Goal: Task Accomplishment & Management: Use online tool/utility

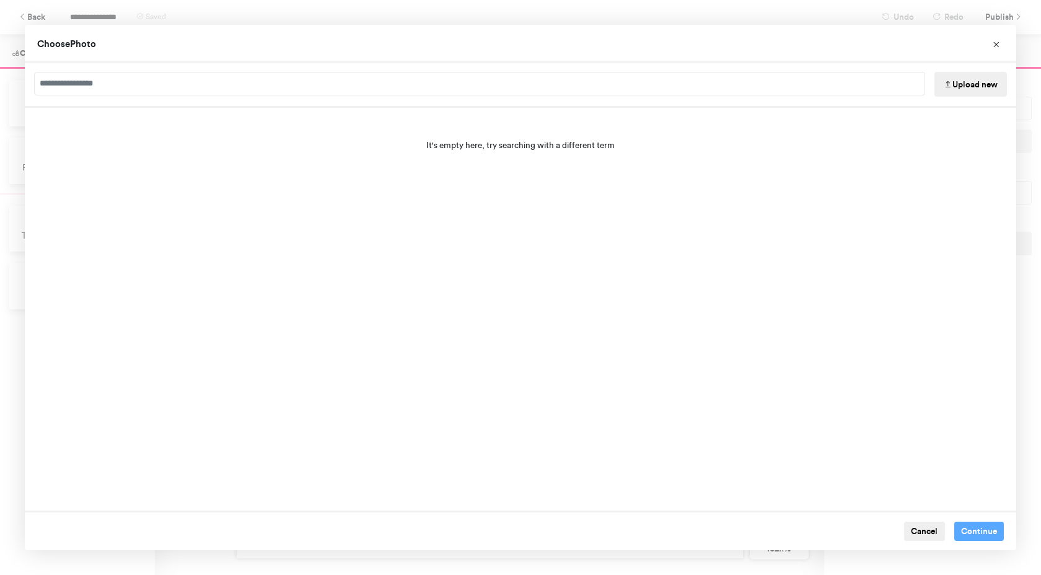
click at [952, 89] on button "Upload new" at bounding box center [970, 84] width 73 height 25
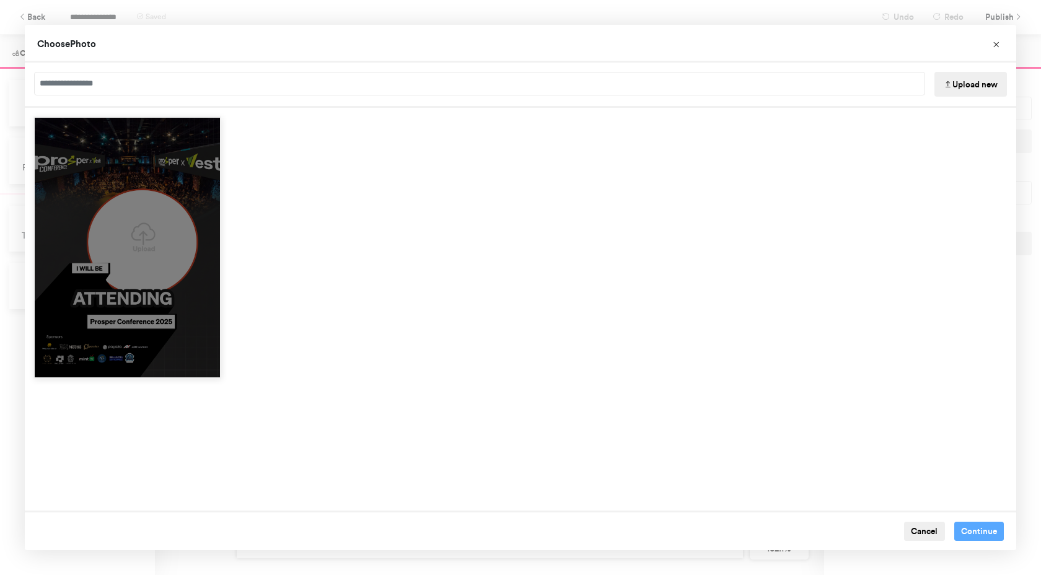
click at [178, 359] on div "Choose Image" at bounding box center [127, 368] width 185 height 19
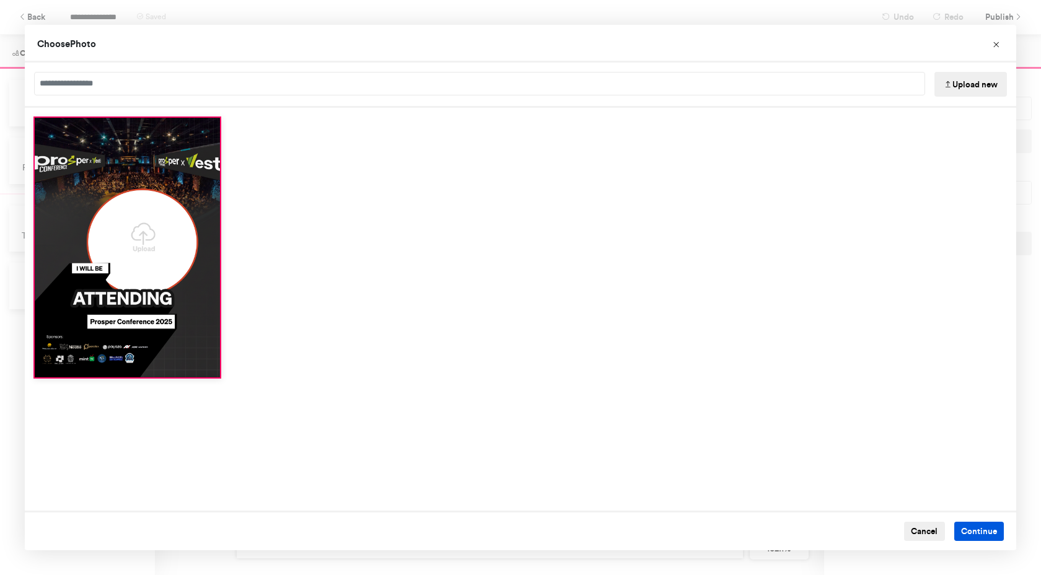
click at [967, 532] on button "Continue" at bounding box center [979, 532] width 50 height 20
type input "****"
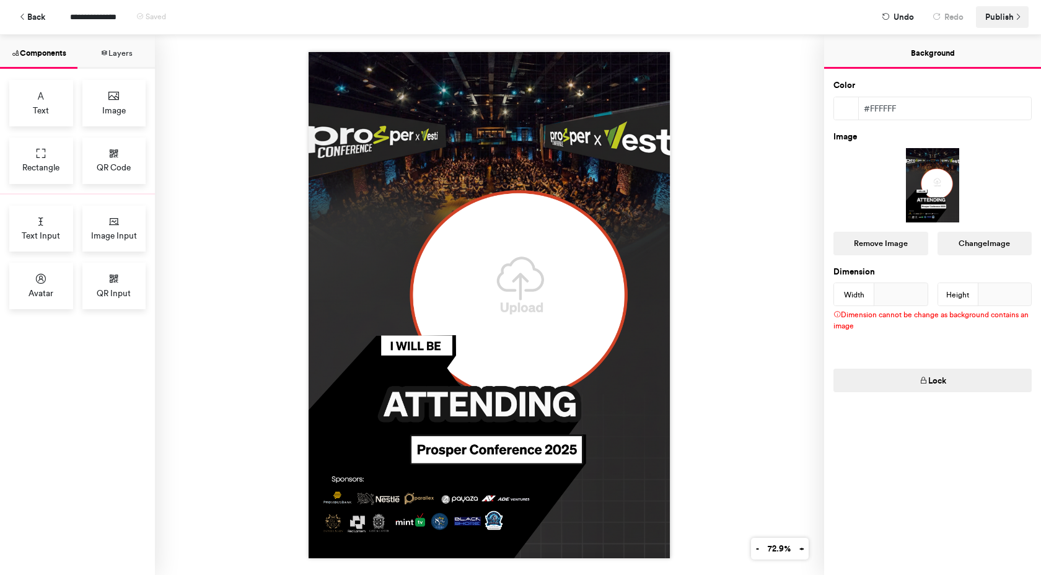
click at [1001, 19] on span "Publish" at bounding box center [999, 17] width 29 height 22
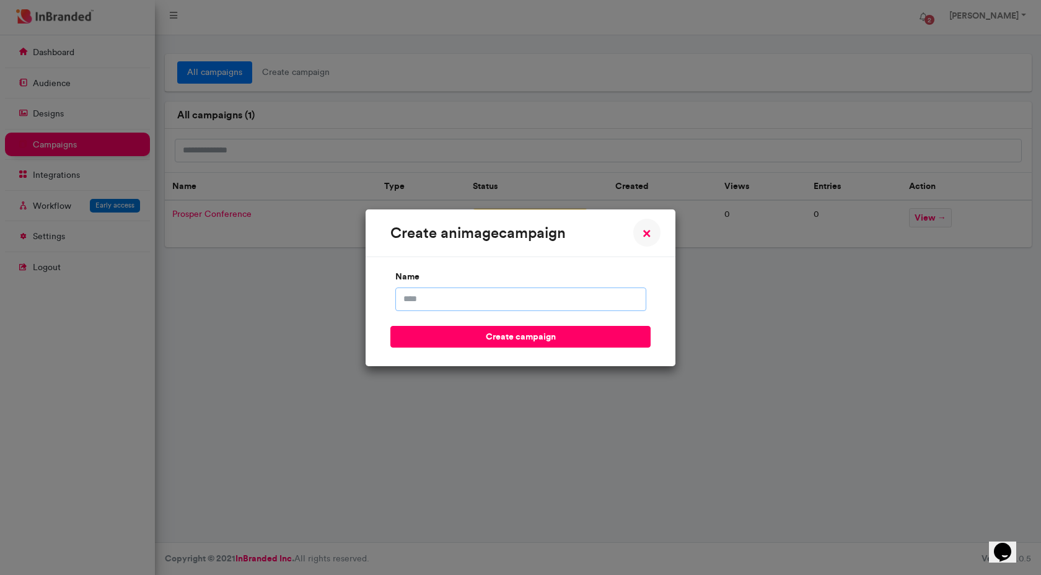
click at [529, 304] on input "name" at bounding box center [520, 300] width 251 height 24
type input "**********"
click at [496, 341] on button "create campaign" at bounding box center [520, 337] width 260 height 22
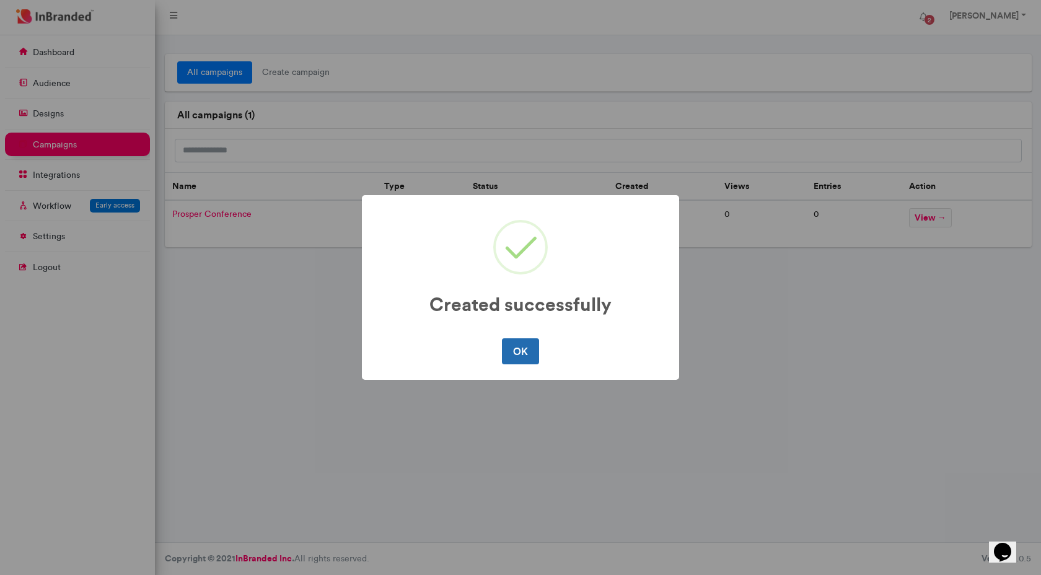
click at [518, 351] on button "OK" at bounding box center [520, 351] width 37 height 26
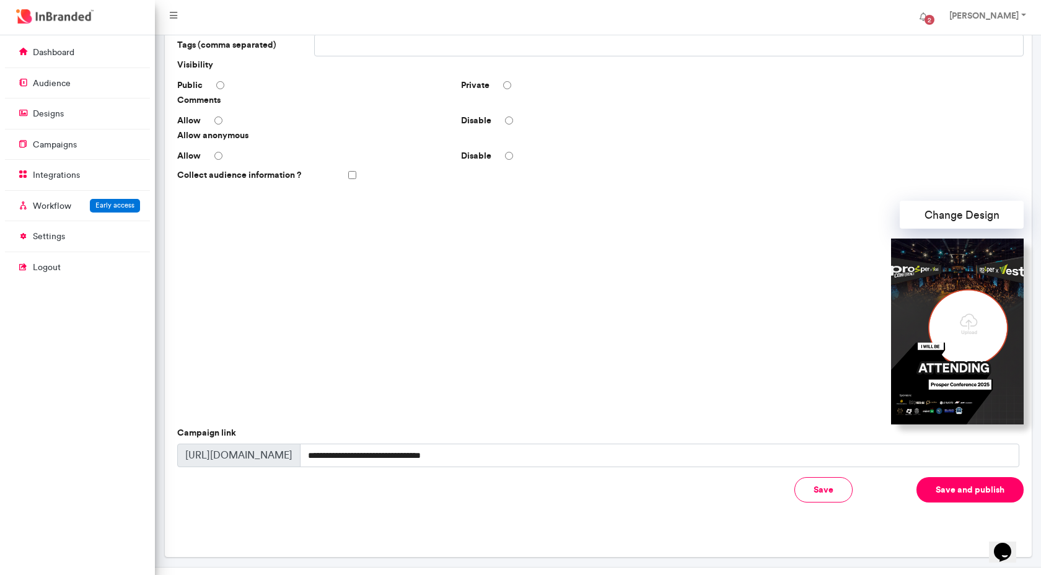
scroll to position [235, 0]
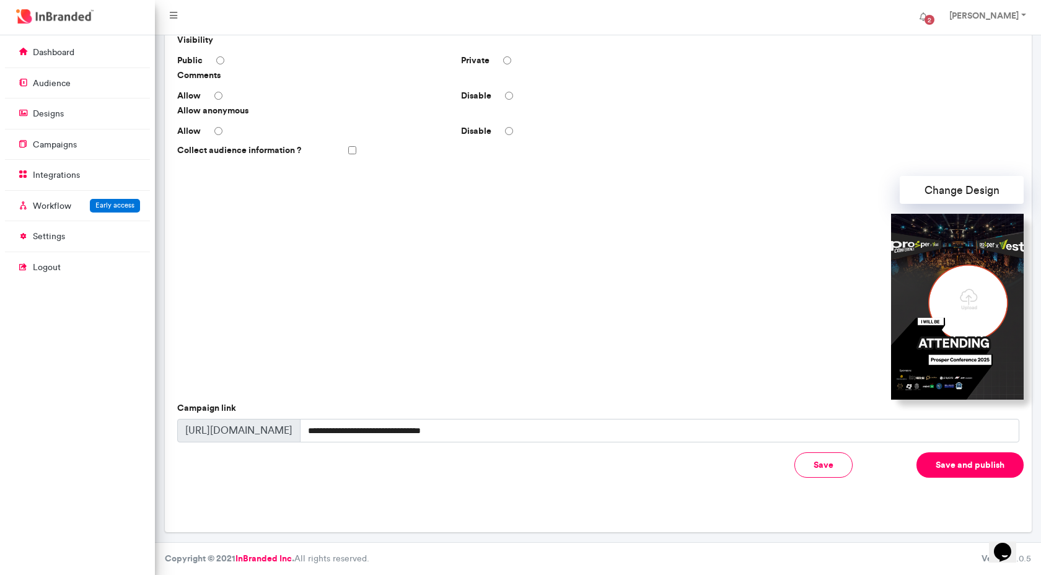
click at [932, 465] on button "Save and publish" at bounding box center [969, 464] width 107 height 25
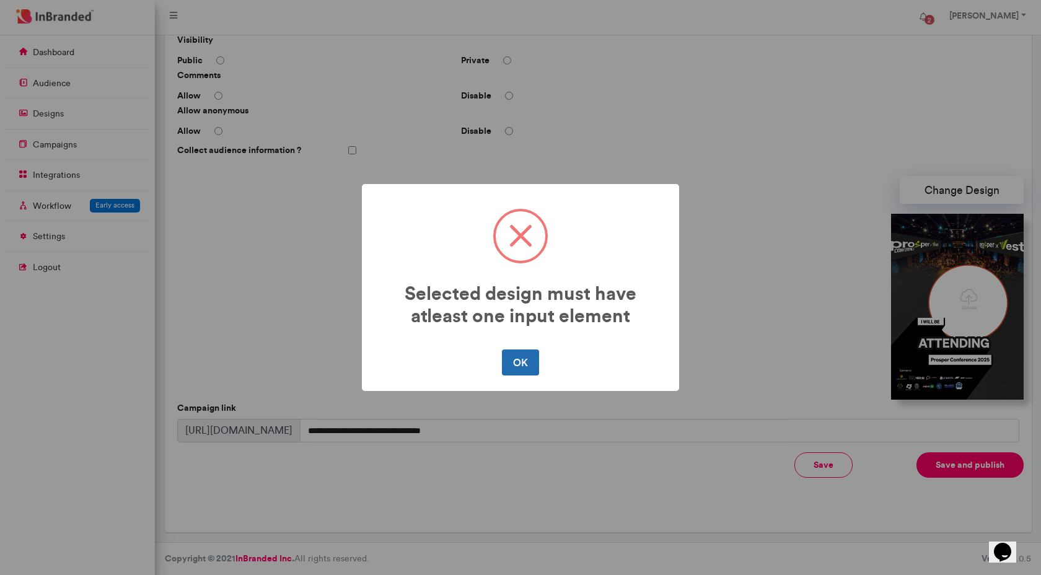
click at [530, 365] on button "OK" at bounding box center [520, 362] width 37 height 26
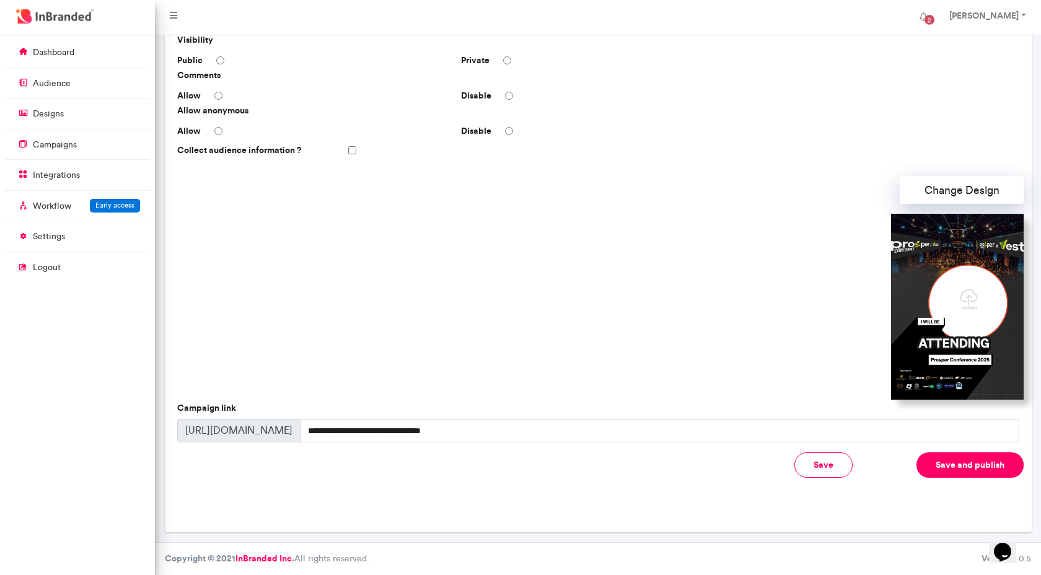
click at [921, 312] on img at bounding box center [957, 307] width 133 height 186
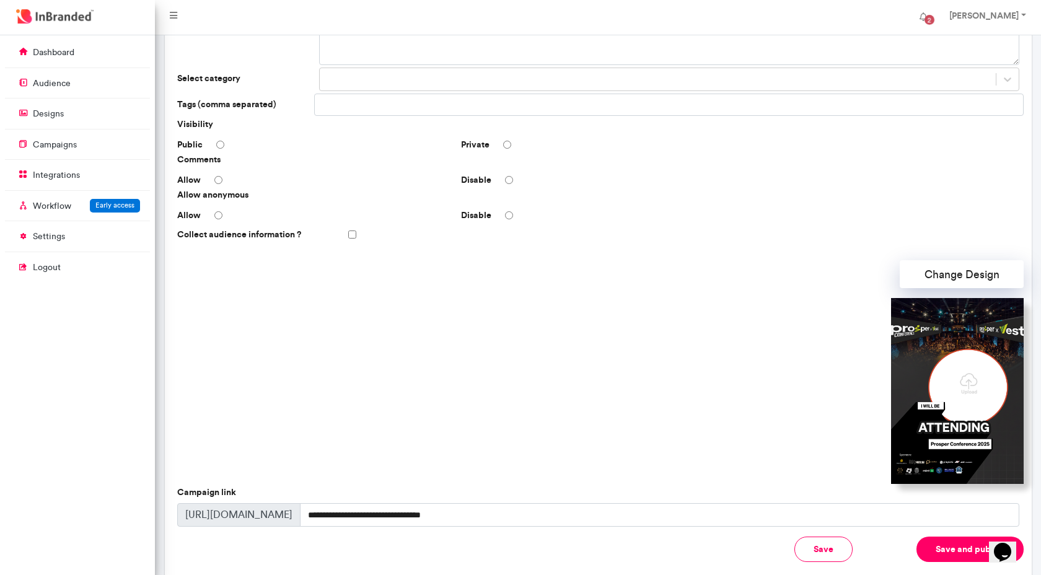
scroll to position [0, 0]
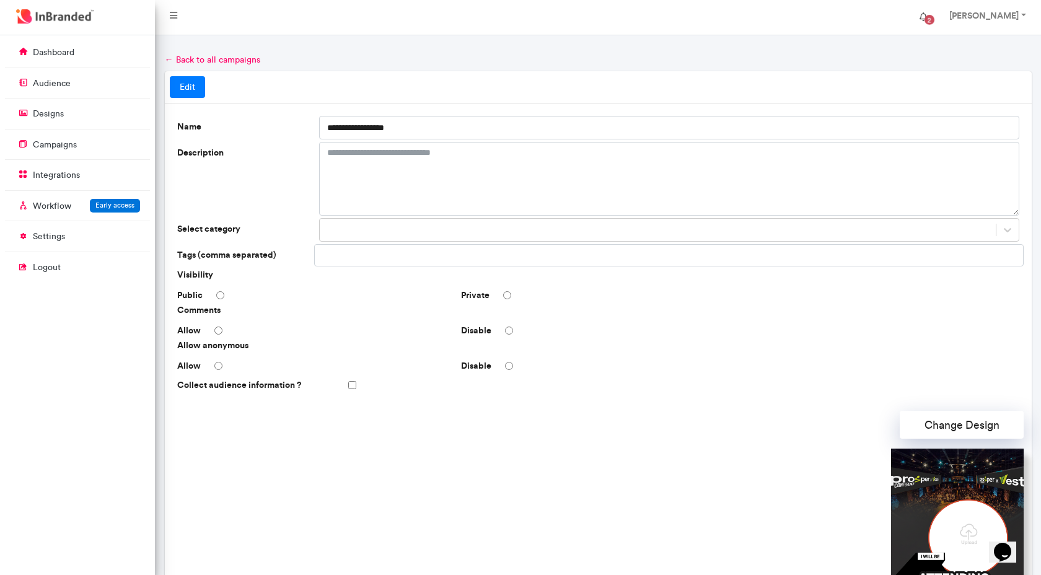
click at [927, 19] on span "2" at bounding box center [930, 20] width 10 height 10
click at [603, 465] on div at bounding box center [597, 542] width 851 height 186
